Goal: Information Seeking & Learning: Understand process/instructions

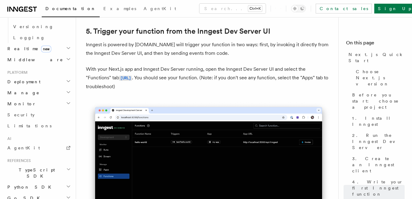
scroll to position [276, 0]
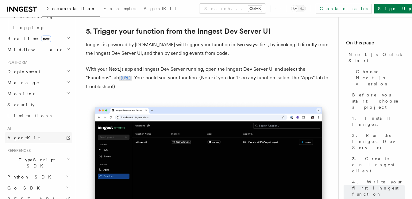
click at [31, 132] on link "AgentKit" at bounding box center [38, 137] width 67 height 11
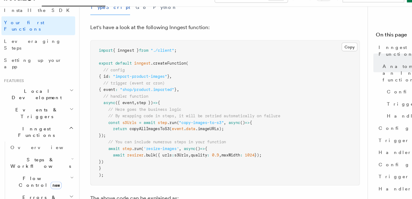
scroll to position [75, 0]
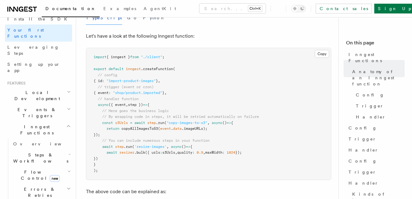
click at [50, 150] on h2 "Steps & Workflows" at bounding box center [41, 158] width 61 height 17
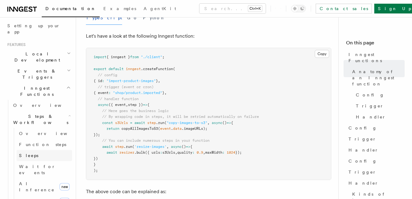
scroll to position [114, 0]
click at [30, 181] on span "AI Inference" at bounding box center [38, 187] width 38 height 12
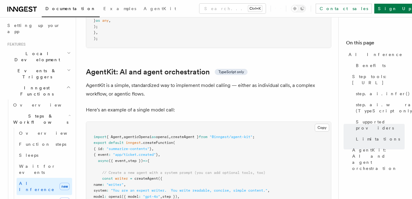
scroll to position [1763, 0]
click at [220, 122] on pre "import { Agent , agenticOpenai as openai , createAgent } from "@inngest/agent-k…" at bounding box center [208, 188] width 245 height 132
drag, startPoint x: 275, startPoint y: 109, endPoint x: 172, endPoint y: 113, distance: 103.4
click at [172, 122] on pre "import { Agent , agenticOpenai as openai , createAgent } from "@inngest/agent-k…" at bounding box center [208, 188] width 245 height 132
click at [172, 141] on span ".createFunction" at bounding box center [157, 143] width 32 height 4
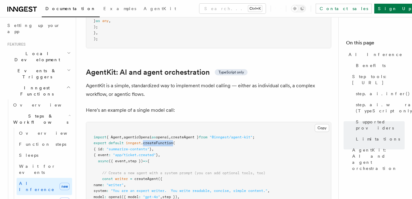
click at [172, 141] on span ".createFunction" at bounding box center [157, 143] width 32 height 4
click at [282, 122] on pre "import { Agent , agenticOpenai as openai , createAgent } from "@inngest/agent-k…" at bounding box center [208, 188] width 245 height 132
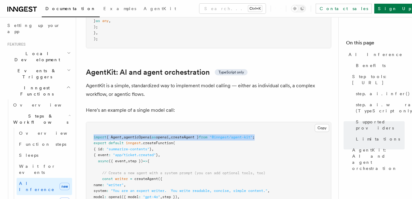
drag, startPoint x: 274, startPoint y: 110, endPoint x: 90, endPoint y: 109, distance: 184.2
click at [90, 122] on pre "import { Agent , agenticOpenai as openai , createAgent } from "@inngest/agent-k…" at bounding box center [208, 188] width 245 height 132
copy span "import { Agent , agenticOpenai as openai , createAgent } from "@inngest/agent-k…"
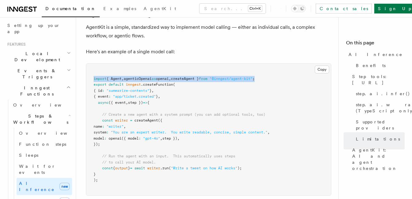
scroll to position [1821, 0]
drag, startPoint x: 112, startPoint y: 115, endPoint x: 91, endPoint y: 88, distance: 34.2
click at [91, 88] on pre "import { Agent , agenticOpenai as openai , createAgent } from "@inngest/agent-k…" at bounding box center [208, 130] width 245 height 132
copy code "// Create a new agent with a system prompt (you can add optional tools, too) co…"
